Goal: Task Accomplishment & Management: Manage account settings

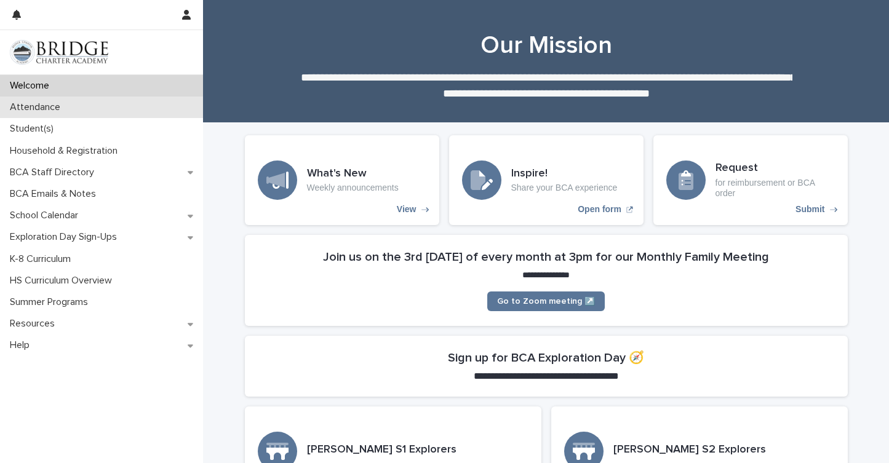
click at [44, 107] on p "Attendance" at bounding box center [37, 108] width 65 height 12
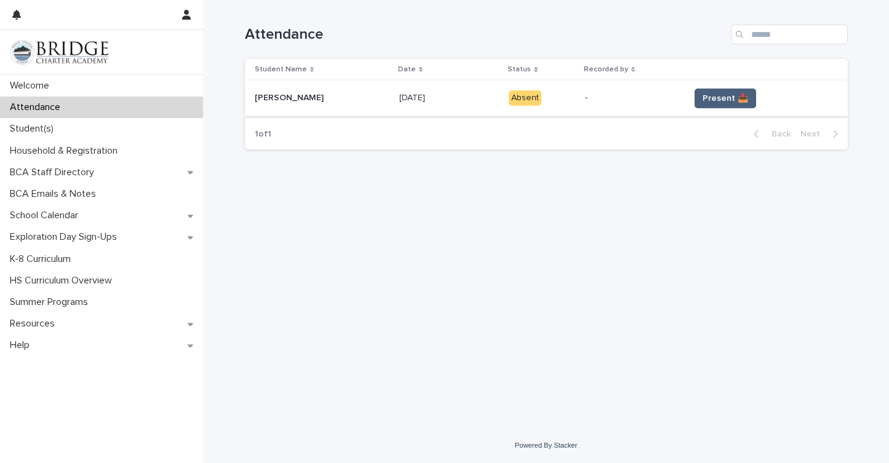
click at [705, 92] on span "Present 📥" at bounding box center [726, 98] width 46 height 12
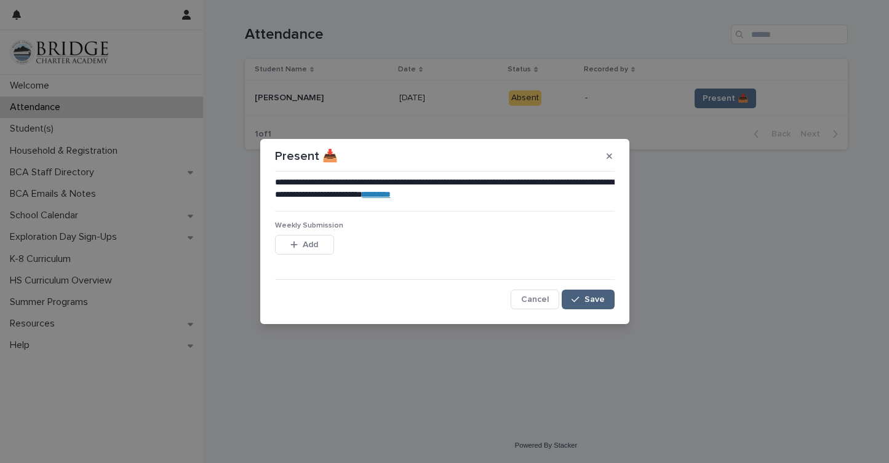
click at [583, 308] on button "Save" at bounding box center [588, 300] width 52 height 20
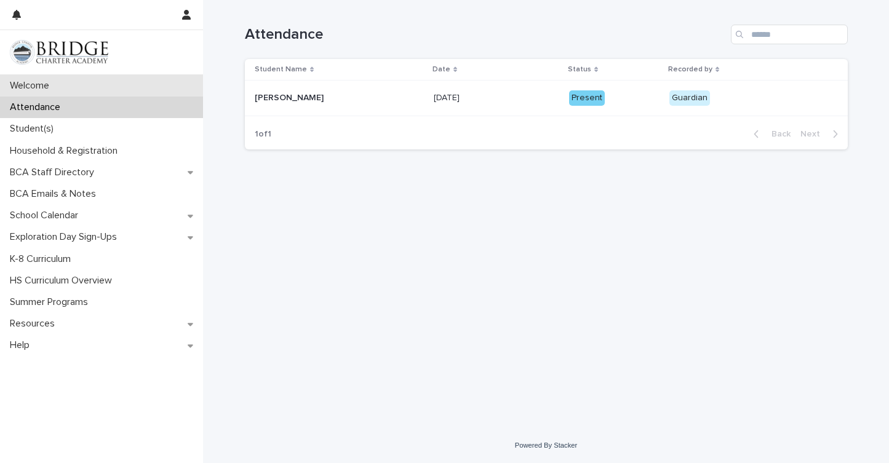
click at [28, 87] on p "Welcome" at bounding box center [32, 86] width 54 height 12
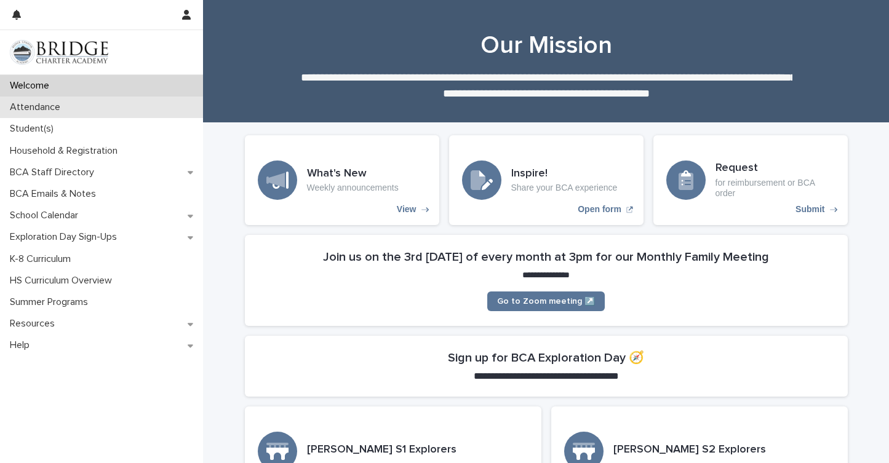
click at [23, 105] on p "Attendance" at bounding box center [37, 108] width 65 height 12
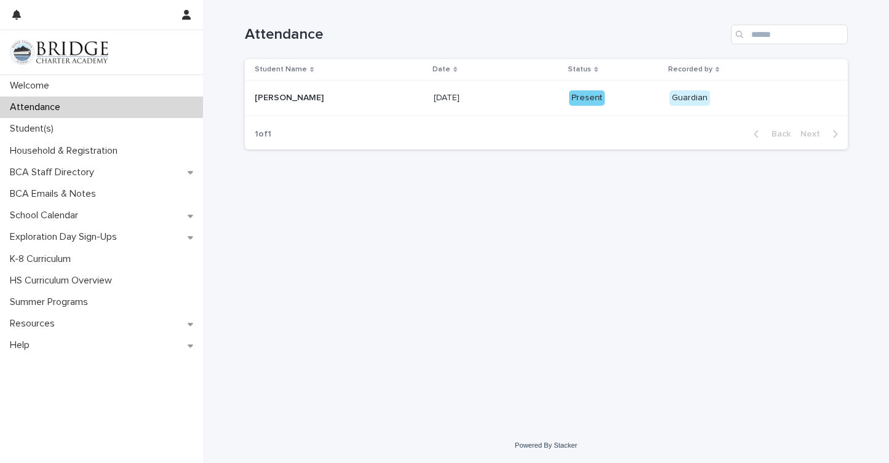
click at [678, 71] on p "Recorded by" at bounding box center [690, 70] width 44 height 14
click at [433, 69] on p "Date" at bounding box center [442, 70] width 18 height 14
click at [574, 75] on p "Status" at bounding box center [579, 70] width 23 height 14
click at [571, 71] on p "Status" at bounding box center [579, 70] width 23 height 14
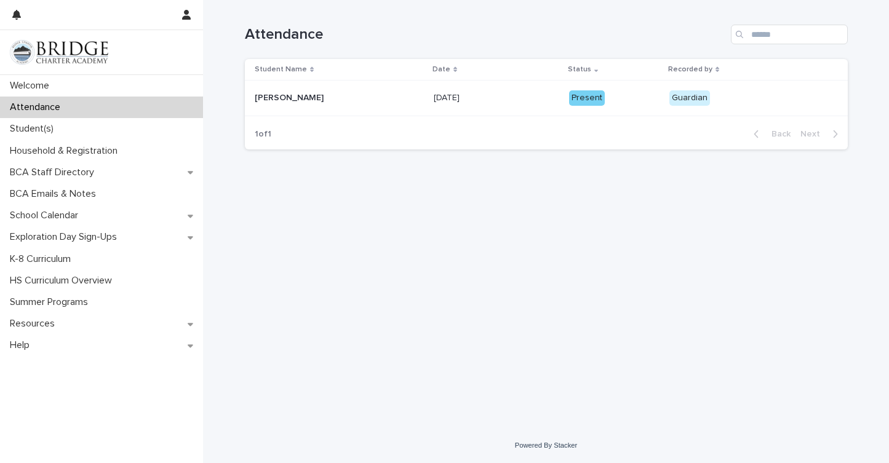
click at [726, 134] on div "1 of 1 Back Next" at bounding box center [546, 134] width 603 height 31
